Goal: Transaction & Acquisition: Book appointment/travel/reservation

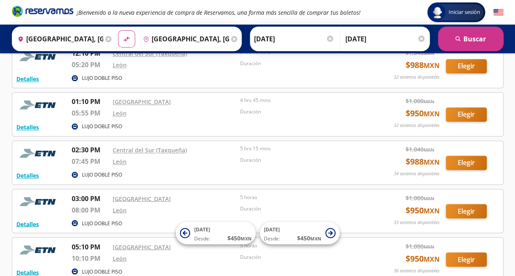
scroll to position [588, 0]
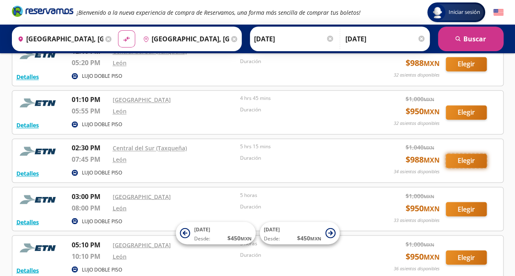
click at [472, 159] on button "Elegir" at bounding box center [466, 161] width 41 height 14
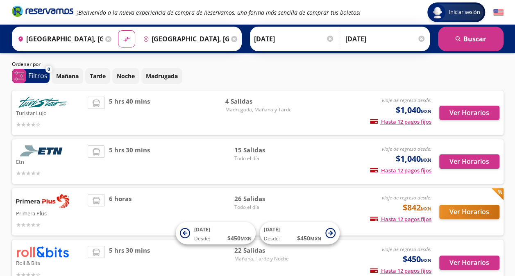
scroll to position [18, 0]
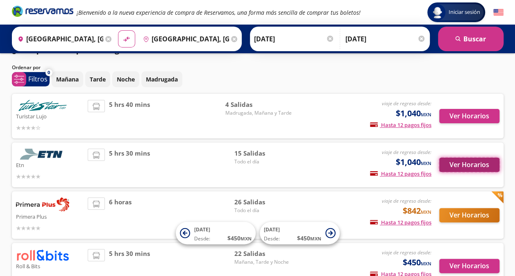
click at [485, 165] on button "Ver Horarios" at bounding box center [469, 165] width 60 height 14
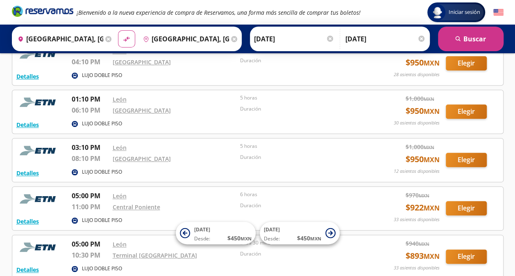
scroll to position [347, 0]
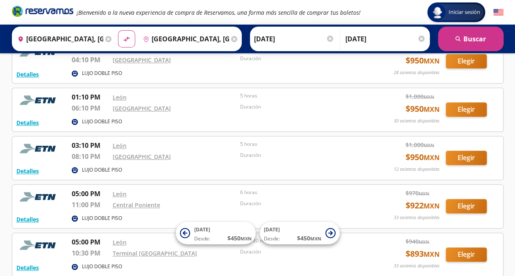
click at [513, 225] on div "Group 9 Created with Sketch. Iniciar sesión Iniciar sesión ¡Bienvenido a la nue…" at bounding box center [257, 116] width 515 height 927
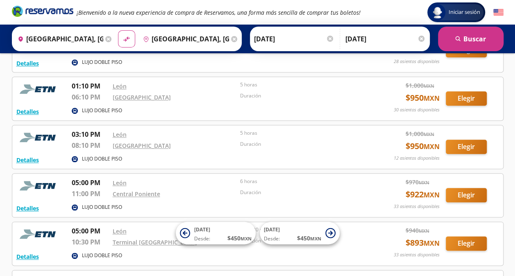
scroll to position [356, 0]
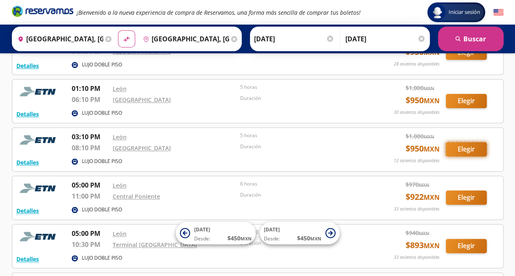
click at [475, 145] on button "Elegir" at bounding box center [466, 149] width 41 height 14
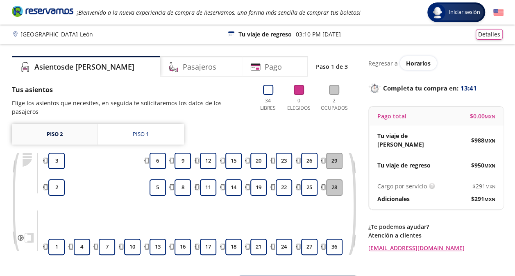
click at [74, 125] on link "Piso 2" at bounding box center [55, 134] width 86 height 20
click at [126, 124] on link "Piso 1" at bounding box center [141, 134] width 86 height 20
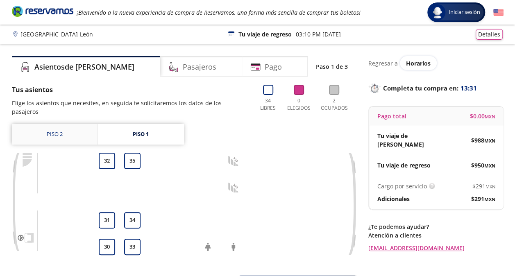
click at [54, 124] on link "Piso 2" at bounding box center [55, 134] width 86 height 20
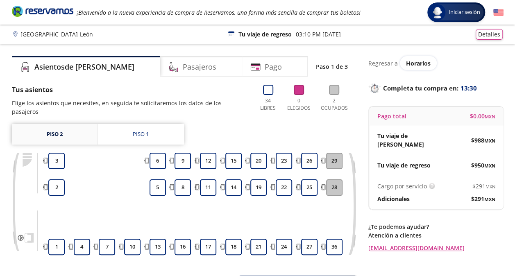
click at [54, 124] on link "Piso 2" at bounding box center [55, 134] width 86 height 20
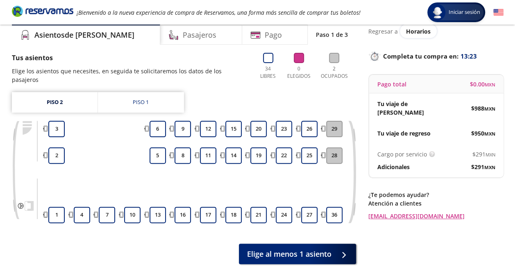
scroll to position [33, 0]
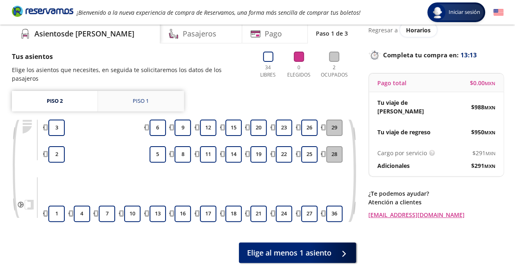
click at [132, 94] on link "Piso 1" at bounding box center [141, 101] width 86 height 20
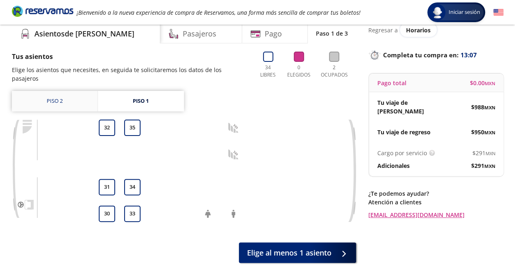
click at [60, 93] on link "Piso 2" at bounding box center [55, 101] width 86 height 20
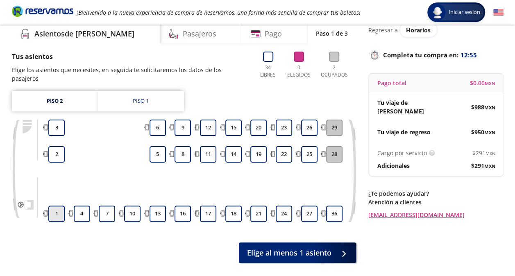
click at [57, 208] on button "1" at bounding box center [56, 214] width 16 height 16
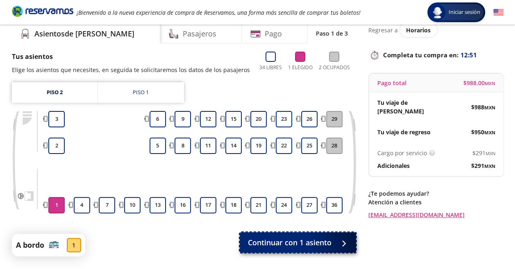
click at [316, 248] on span "Continuar con 1 asiento" at bounding box center [290, 242] width 84 height 11
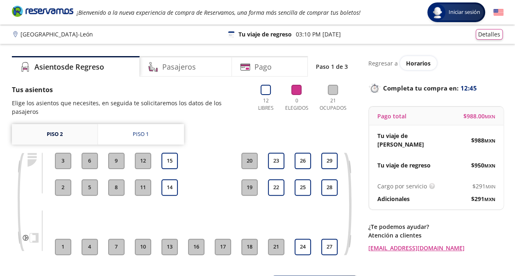
click at [81, 124] on link "Piso 2" at bounding box center [55, 134] width 86 height 20
click at [300, 241] on button "24" at bounding box center [303, 247] width 16 height 16
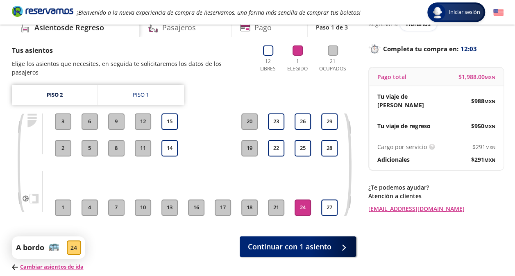
scroll to position [40, 0]
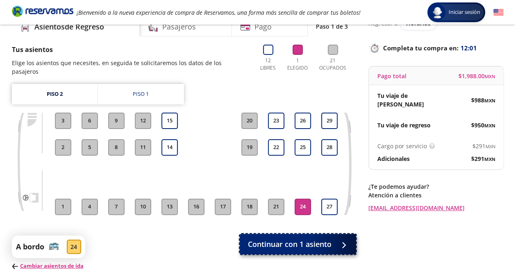
click at [317, 239] on span "Continuar con 1 asiento" at bounding box center [290, 244] width 84 height 11
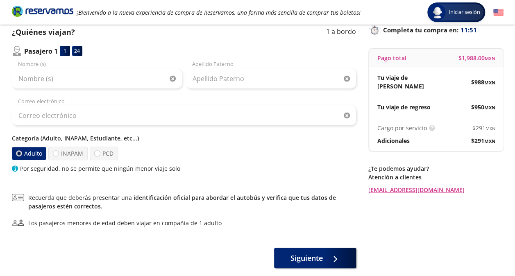
scroll to position [65, 0]
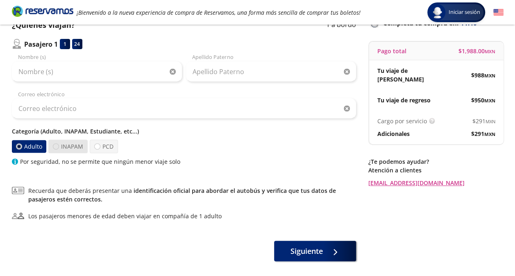
click at [55, 148] on div at bounding box center [56, 146] width 6 height 6
click at [55, 148] on input "INAPAM" at bounding box center [55, 146] width 5 height 5
radio input "true"
radio input "false"
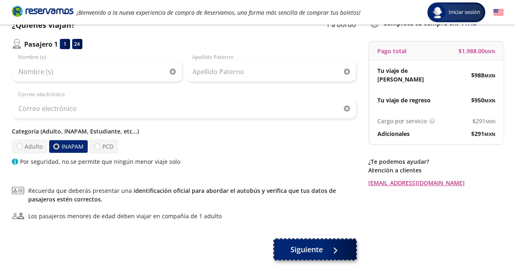
click at [295, 253] on span "Siguiente" at bounding box center [307, 249] width 32 height 11
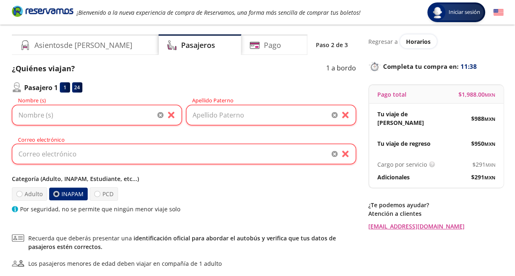
scroll to position [0, 0]
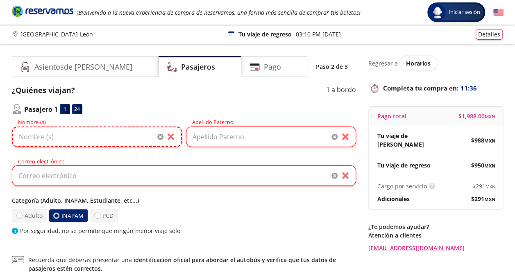
click at [109, 139] on input "Nombre (s)" at bounding box center [97, 137] width 170 height 20
type input "[PERSON_NAME]"
type input "[EMAIL_ADDRESS][DOMAIN_NAME]"
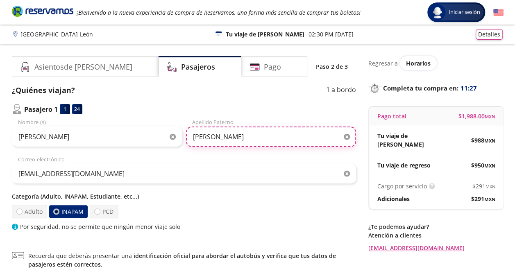
click at [259, 136] on input "[PERSON_NAME]" at bounding box center [271, 137] width 170 height 20
type input "[PERSON_NAME] [PERSON_NAME]"
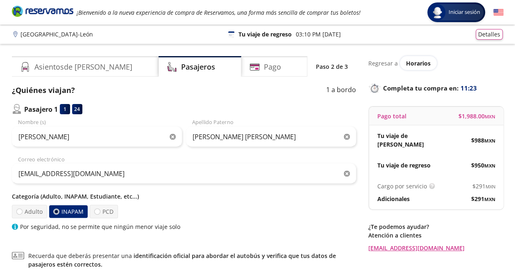
click at [2, 149] on div "Group 9 Created with Sketch. Datos para la compra Ciudad de México - [PERSON_NA…" at bounding box center [257, 203] width 515 height 407
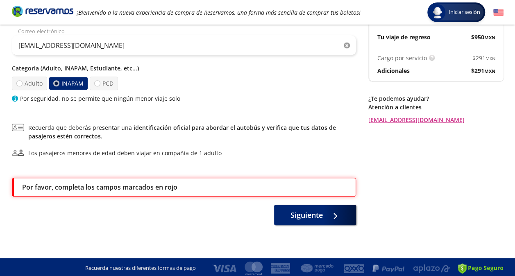
scroll to position [130, 0]
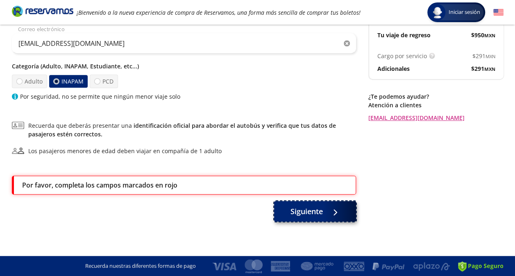
click at [312, 205] on button "Siguiente" at bounding box center [315, 211] width 82 height 20
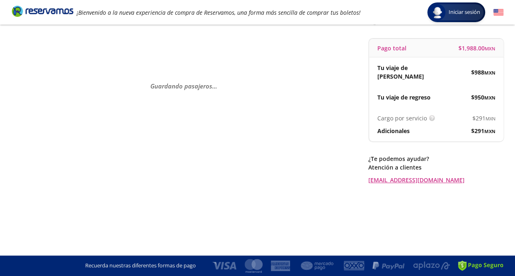
scroll to position [0, 0]
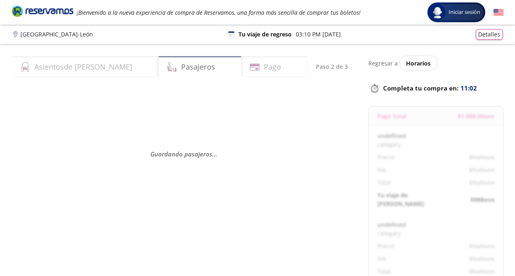
select select "MX"
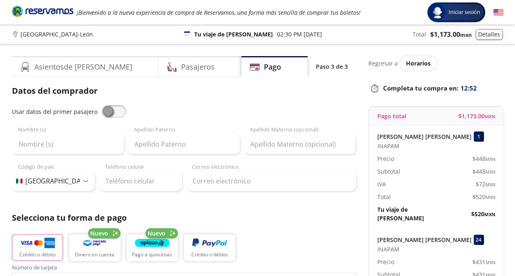
click at [120, 111] on span at bounding box center [114, 111] width 25 height 12
click at [102, 105] on input "checkbox" at bounding box center [102, 105] width 0 height 0
type input "[PERSON_NAME]"
type input "[PERSON_NAME] [PERSON_NAME]"
type input "[EMAIL_ADDRESS][DOMAIN_NAME]"
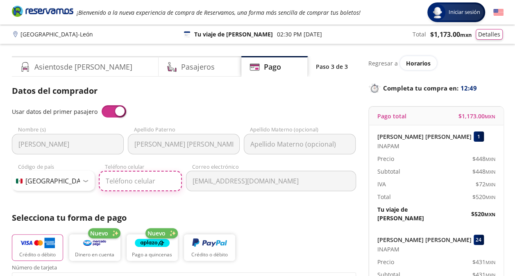
click at [142, 180] on input "Teléfono celular" at bounding box center [140, 181] width 83 height 20
type input "5"
type input "55 2653 2438"
click at [278, 216] on p "Selecciona tu forma de pago" at bounding box center [184, 218] width 344 height 12
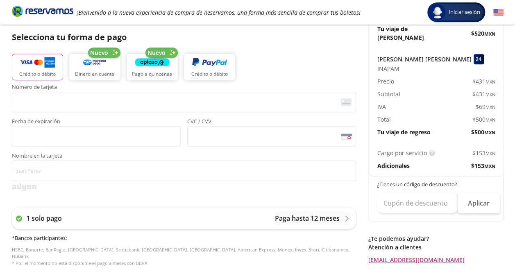
scroll to position [183, 0]
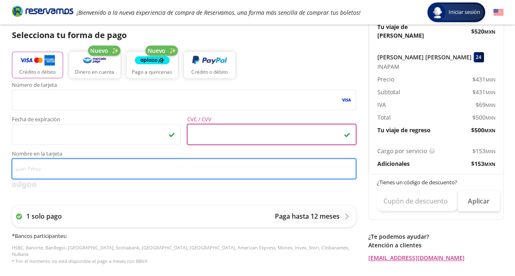
click at [113, 167] on input "Nombre en la tarjeta" at bounding box center [184, 169] width 344 height 20
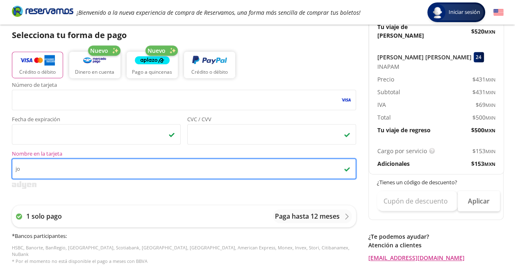
type input "j"
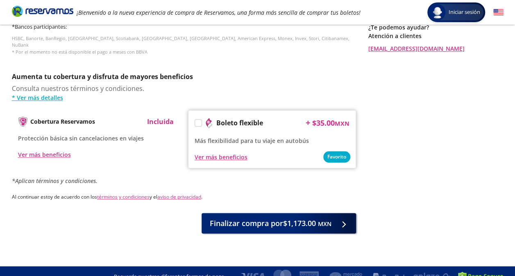
scroll to position [396, 0]
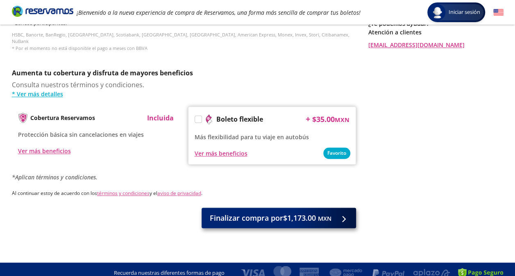
type input "[PERSON_NAME]"
click at [240, 218] on button "Finalizar compra por $1,173.00 MXN" at bounding box center [279, 218] width 155 height 20
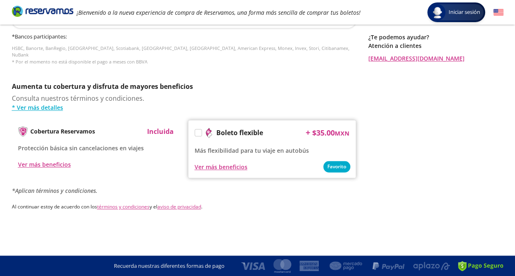
scroll to position [0, 0]
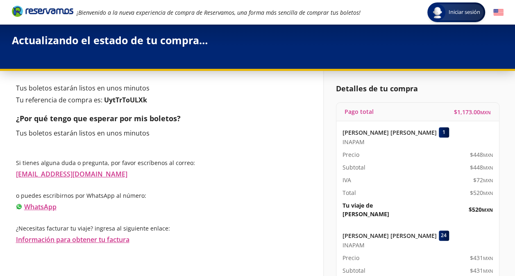
click at [233, 155] on div "Si tienes alguna [PERSON_NAME] o pregunta, por favor escríbenos al correo: [EMA…" at bounding box center [163, 195] width 295 height 98
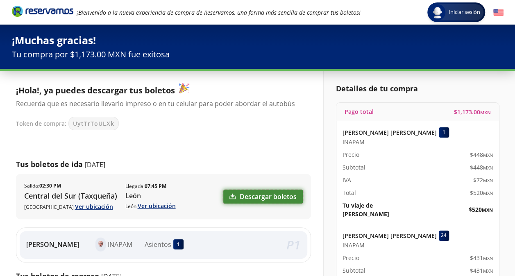
click at [261, 193] on link "Descargar boletos" at bounding box center [263, 197] width 80 height 14
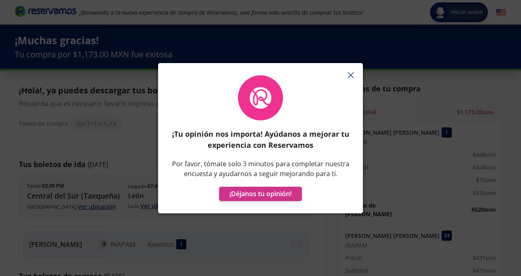
click at [350, 74] on line "button" at bounding box center [350, 75] width 5 height 5
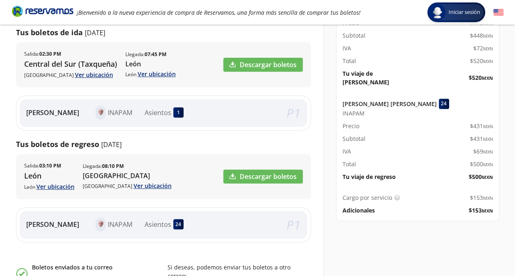
scroll to position [137, 0]
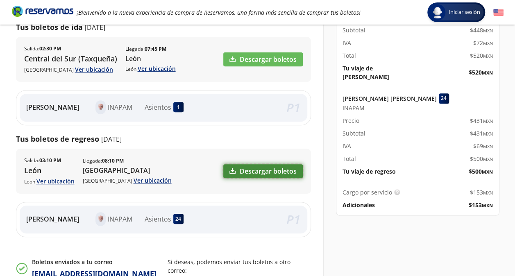
click at [265, 166] on link "Descargar boletos" at bounding box center [263, 171] width 80 height 14
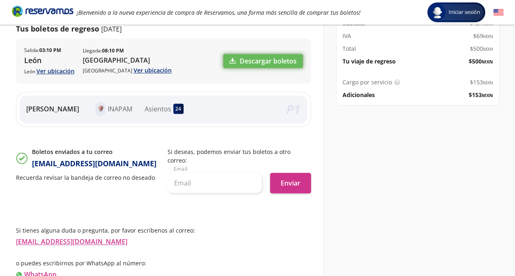
scroll to position [249, 0]
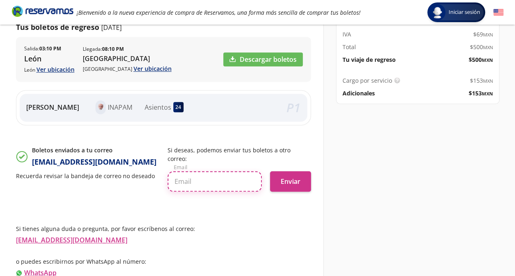
click at [207, 177] on input "text" at bounding box center [215, 181] width 94 height 20
type input "[EMAIL_ADDRESS][DOMAIN_NAME]"
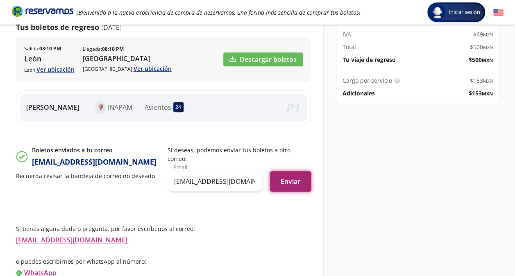
click at [301, 172] on button "Enviar" at bounding box center [290, 181] width 41 height 20
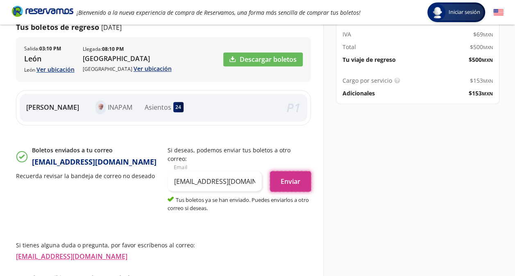
scroll to position [290, 0]
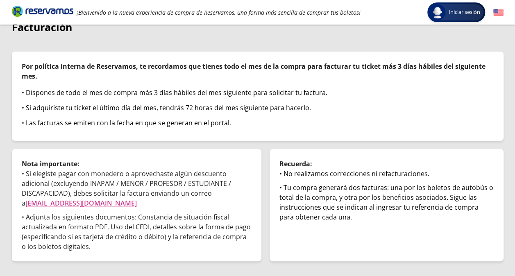
scroll to position [79, 0]
